Goal: Find specific page/section: Find specific page/section

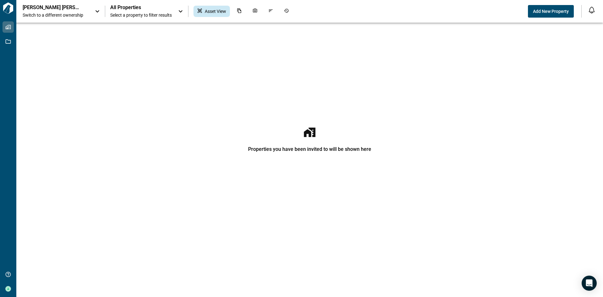
click at [97, 12] on icon at bounding box center [98, 11] width 4 height 2
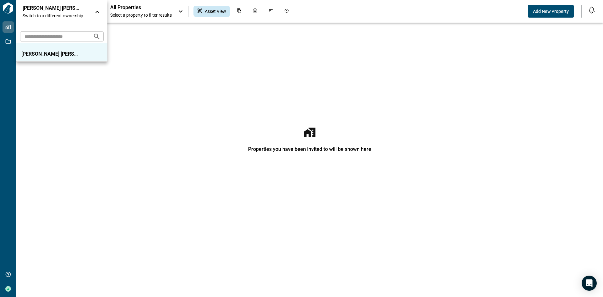
click at [155, 15] on div at bounding box center [301, 148] width 603 height 297
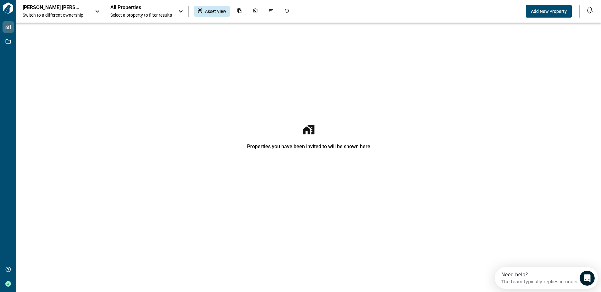
click at [176, 12] on div "All Properties Select a property to filter results" at bounding box center [147, 11] width 74 height 14
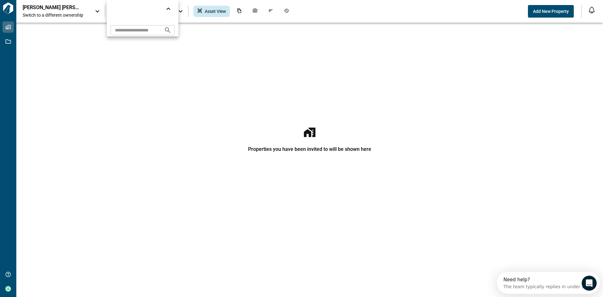
click at [242, 57] on div at bounding box center [301, 148] width 603 height 297
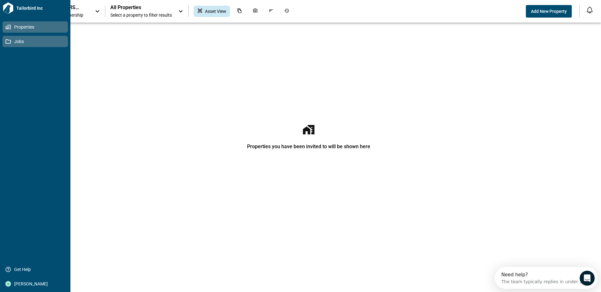
click at [6, 38] on link "Jobs" at bounding box center [35, 41] width 65 height 11
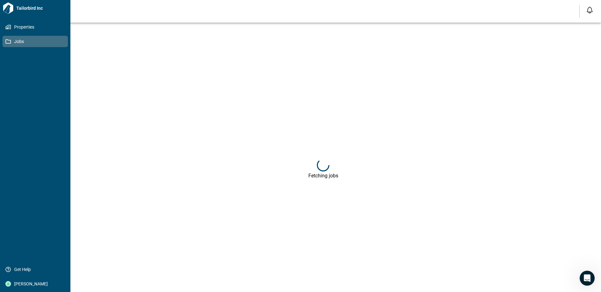
click at [17, 41] on span "Jobs" at bounding box center [36, 41] width 51 height 6
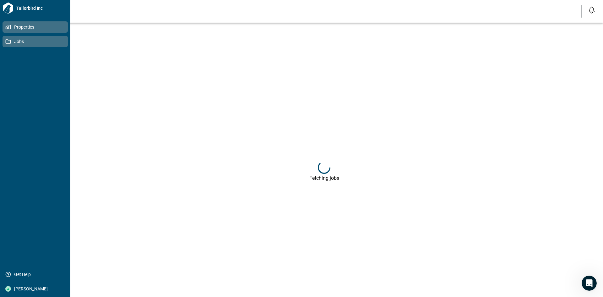
click at [9, 27] on icon at bounding box center [7, 26] width 3 height 3
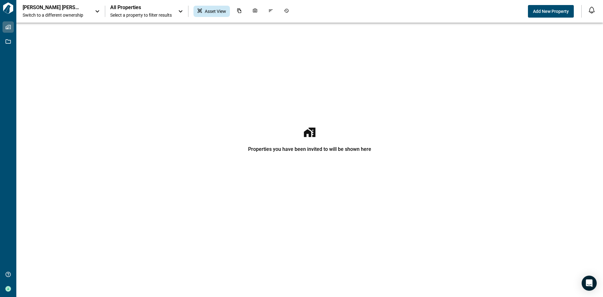
click at [181, 10] on icon at bounding box center [181, 12] width 8 height 8
click at [447, 9] on div at bounding box center [301, 148] width 603 height 297
click at [182, 12] on icon at bounding box center [181, 11] width 4 height 2
click at [462, 13] on div at bounding box center [301, 148] width 603 height 297
